Goal: Task Accomplishment & Management: Manage account settings

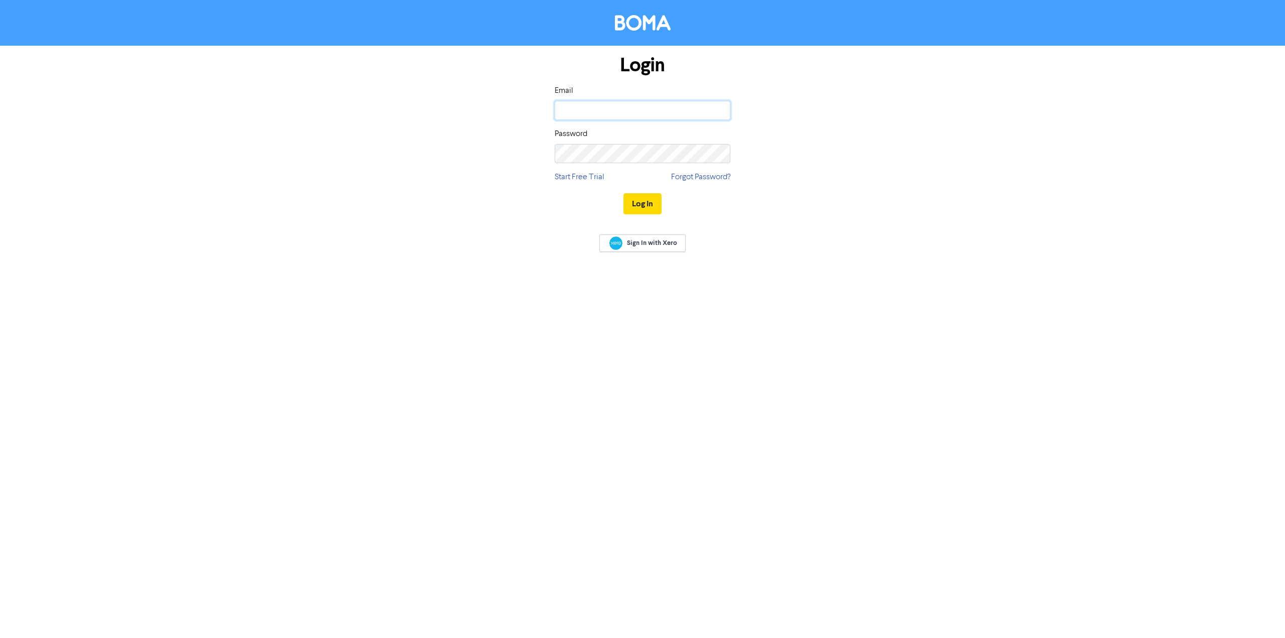
click at [587, 113] on input "email" at bounding box center [643, 110] width 176 height 19
type input "[EMAIL_ADDRESS][DOMAIN_NAME]"
click at [653, 200] on button "Log In" at bounding box center [643, 203] width 38 height 21
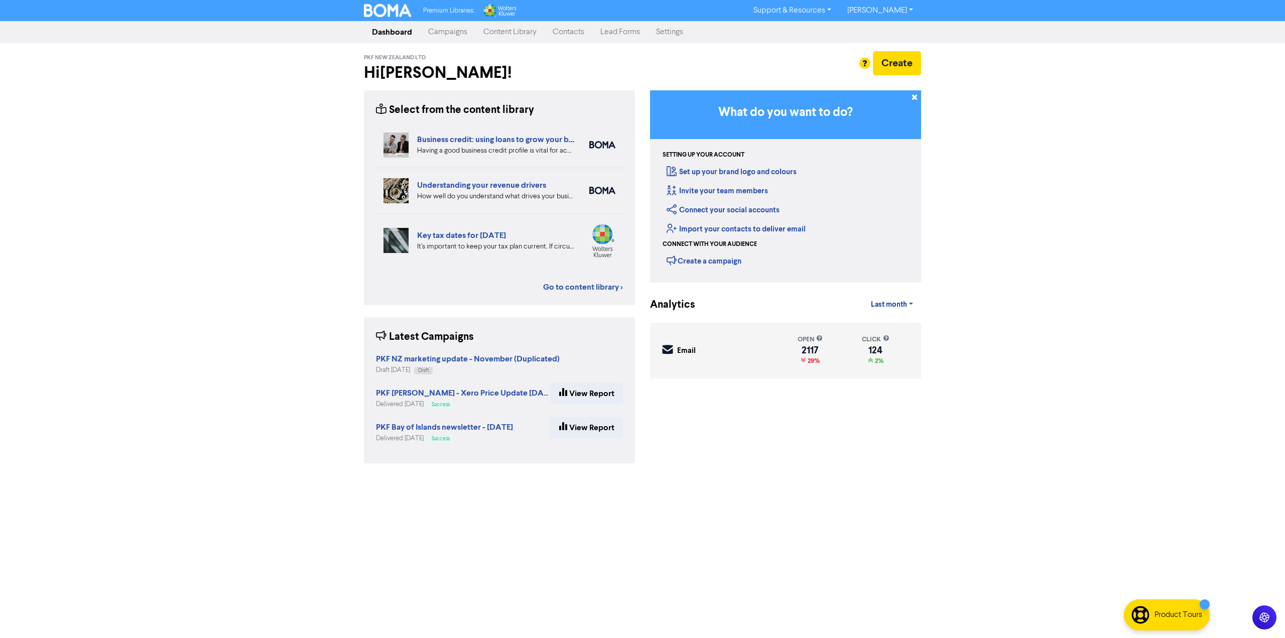
click at [433, 38] on link "Campaigns" at bounding box center [447, 32] width 55 height 20
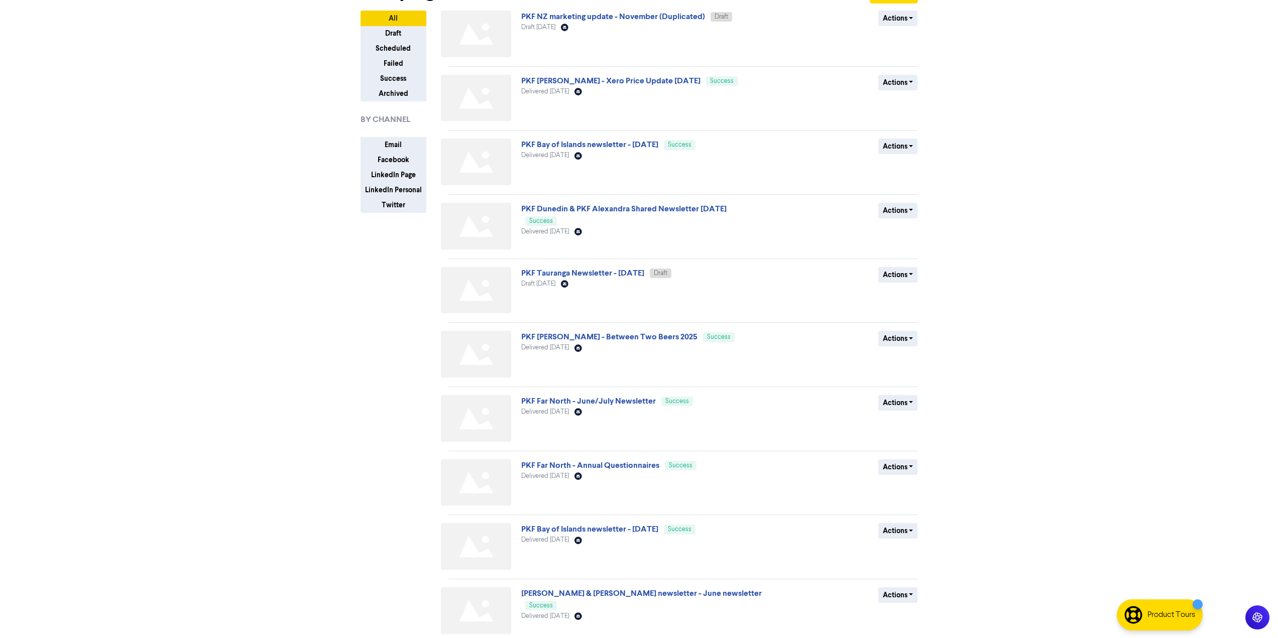
scroll to position [73, 0]
click at [634, 397] on link "PKF Far North - June/July Newsletter" at bounding box center [588, 400] width 135 height 10
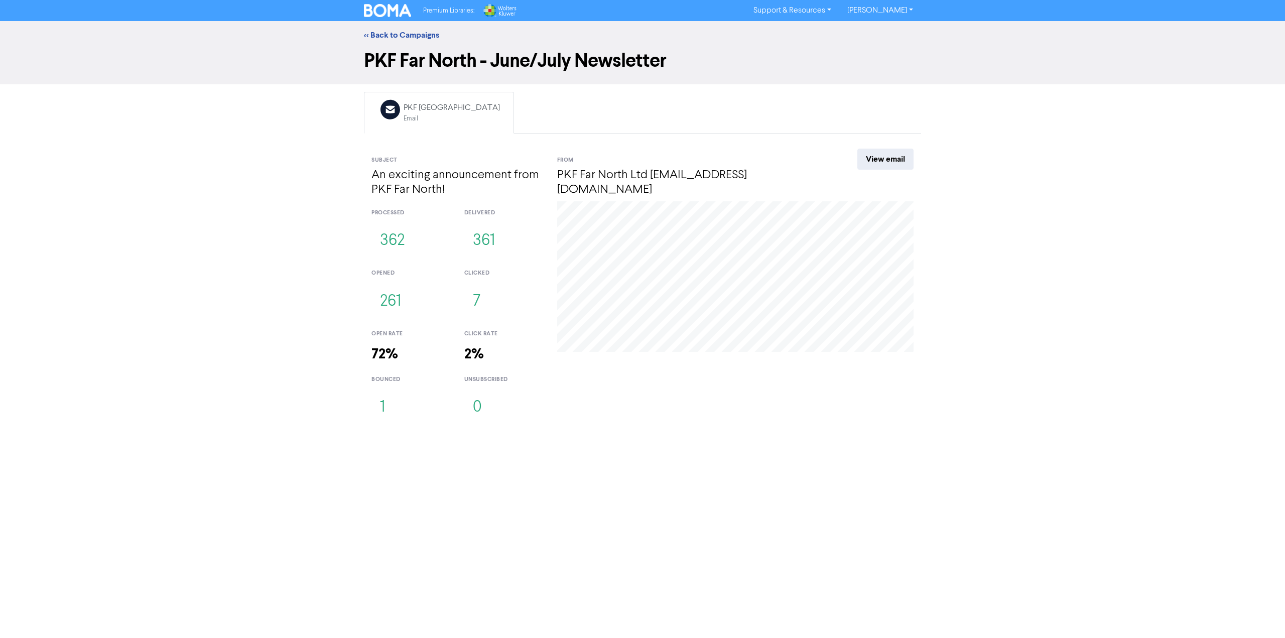
click at [313, 319] on div "<< Back to Campaigns PKF Far North - June/July Newsletter Email Created with Sk…" at bounding box center [642, 224] width 1285 height 407
click at [893, 153] on link "View email" at bounding box center [885, 159] width 56 height 21
click at [199, 158] on div "<< Back to Campaigns PKF Far North - June/July Newsletter Email Created with Sk…" at bounding box center [642, 224] width 1285 height 407
click at [247, 220] on div "<< Back to Campaigns PKF Far North - June/July Newsletter Email Created with Sk…" at bounding box center [642, 224] width 1285 height 407
click at [310, 217] on div "<< Back to Campaigns PKF Far North - June/July Newsletter Email Created with Sk…" at bounding box center [642, 224] width 1285 height 407
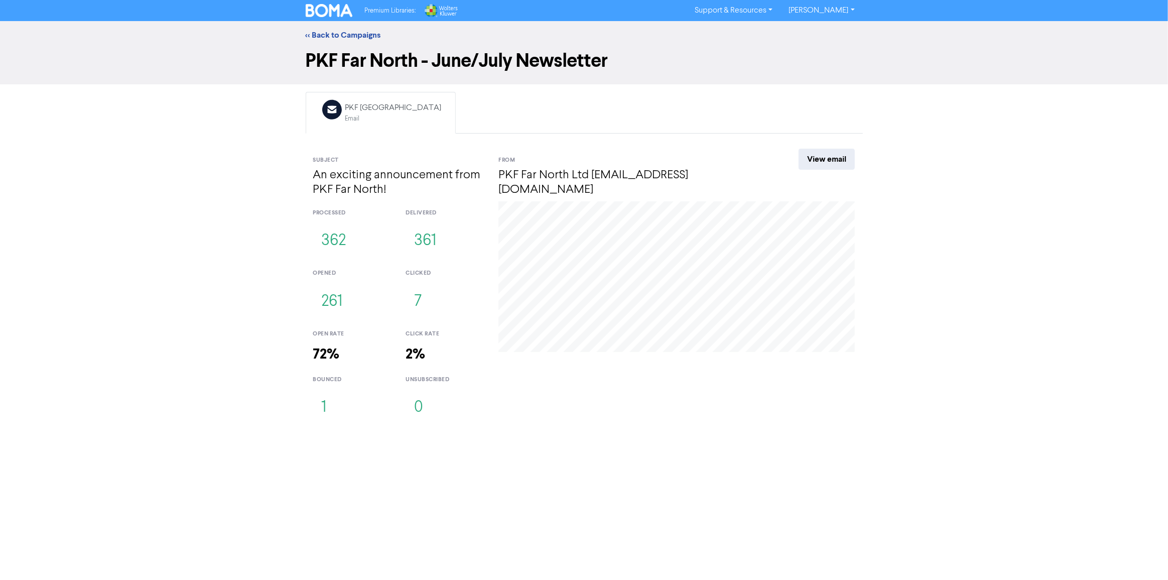
click at [281, 151] on div "<< Back to Campaigns PKF Far North - June/July Newsletter Email Created with Sk…" at bounding box center [584, 224] width 1168 height 407
